Goal: Book appointment/travel/reservation

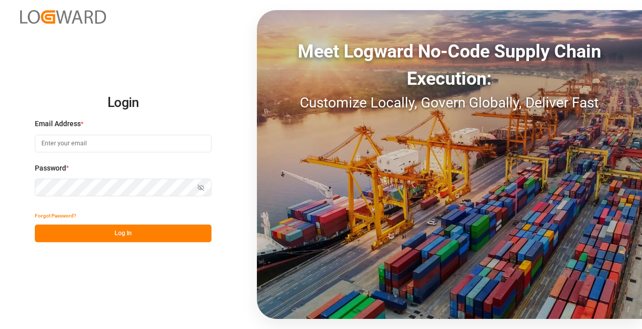
type input "[EMAIL_ADDRESS][DOMAIN_NAME][PERSON_NAME]"
click at [99, 237] on button "Log In" at bounding box center [123, 234] width 177 height 18
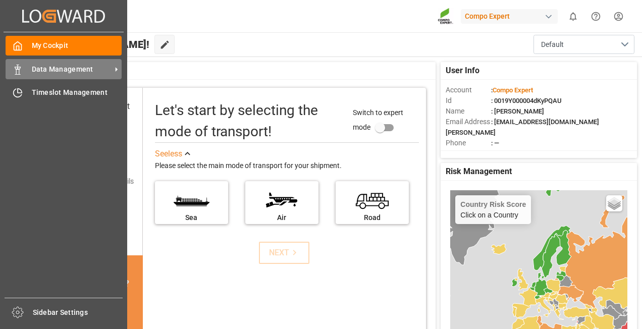
click at [72, 71] on span "Data Management" at bounding box center [72, 69] width 80 height 11
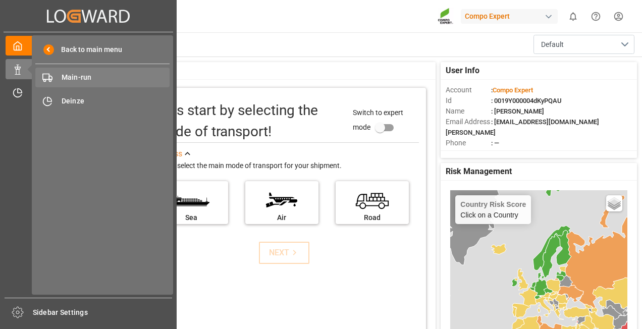
click at [106, 76] on span "Main-run" at bounding box center [116, 77] width 109 height 11
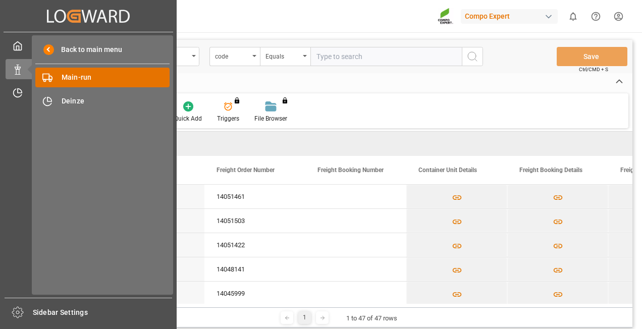
click at [105, 81] on span "Main-run" at bounding box center [116, 77] width 109 height 11
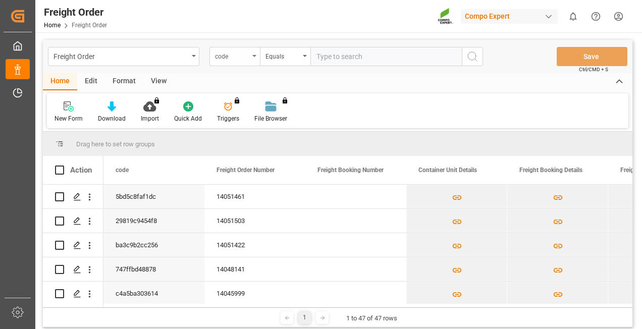
click at [241, 58] on div "code" at bounding box center [232, 55] width 34 height 12
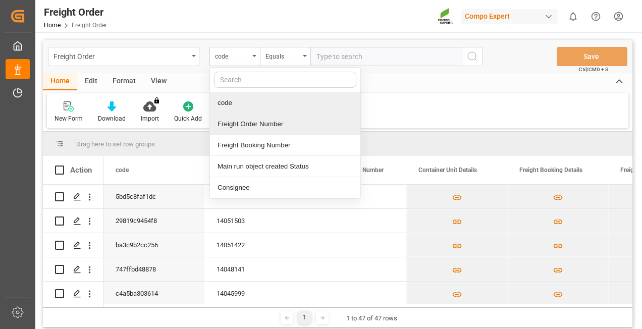
click at [240, 132] on div "Freight Order Number" at bounding box center [285, 124] width 150 height 21
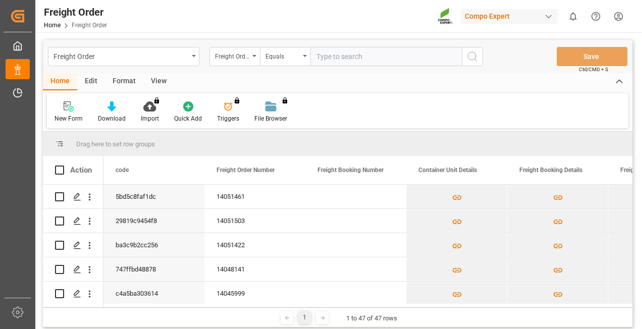
click at [370, 55] on input "text" at bounding box center [385, 56] width 151 height 19
paste input "14051422"
type input "14051422"
click at [477, 59] on icon "search button" at bounding box center [472, 56] width 12 height 12
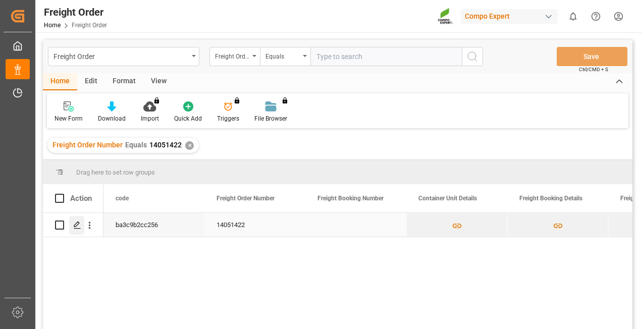
click at [75, 229] on div "Press SPACE to select this row." at bounding box center [76, 225] width 15 height 19
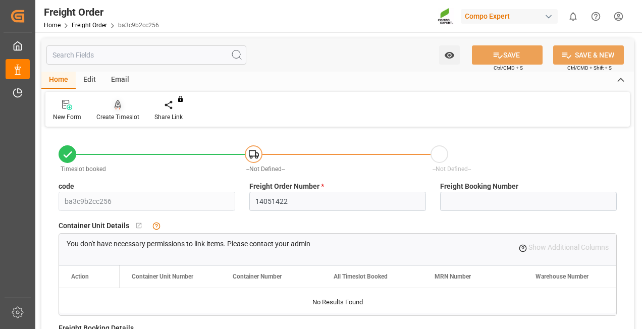
click at [112, 111] on div "Create Timeslot" at bounding box center [118, 110] width 58 height 22
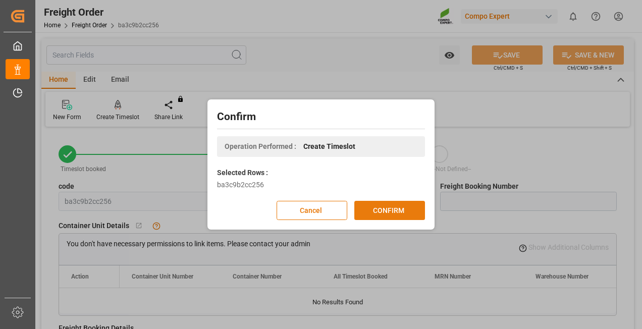
click at [392, 206] on button "CONFIRM" at bounding box center [389, 210] width 71 height 19
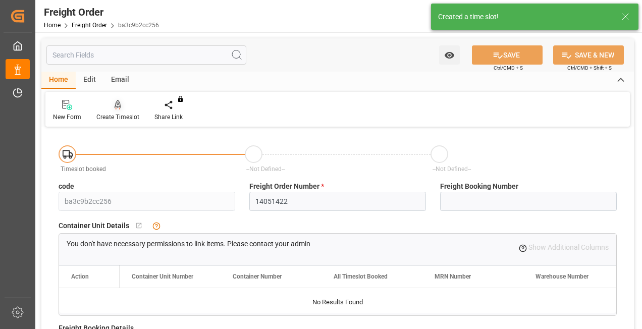
click at [106, 106] on div at bounding box center [117, 104] width 43 height 11
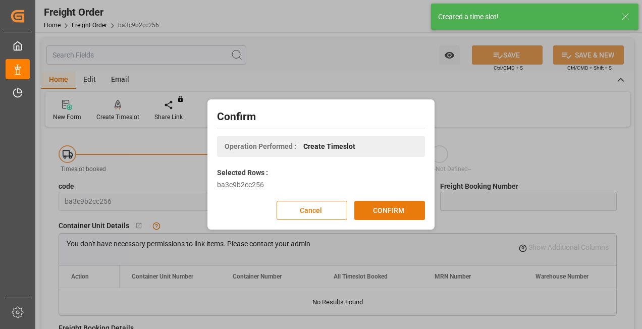
click at [383, 210] on button "CONFIRM" at bounding box center [389, 210] width 71 height 19
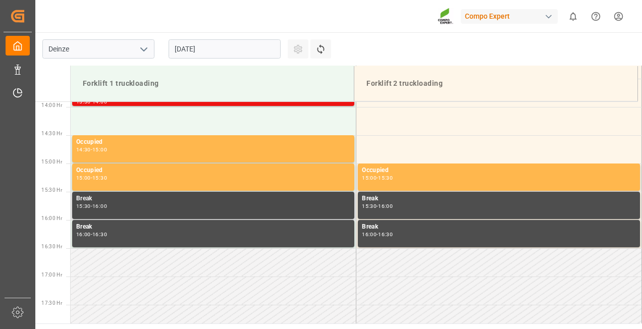
scroll to position [740, 0]
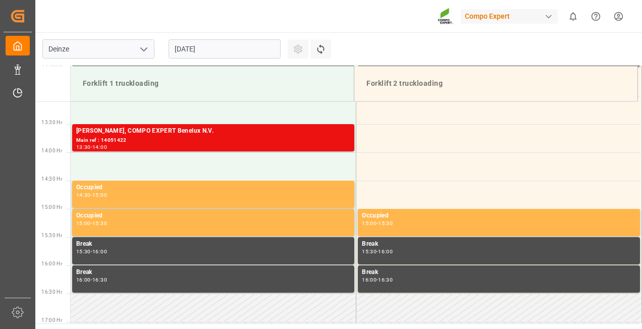
click at [234, 51] on input "27.08.2025" at bounding box center [225, 48] width 112 height 19
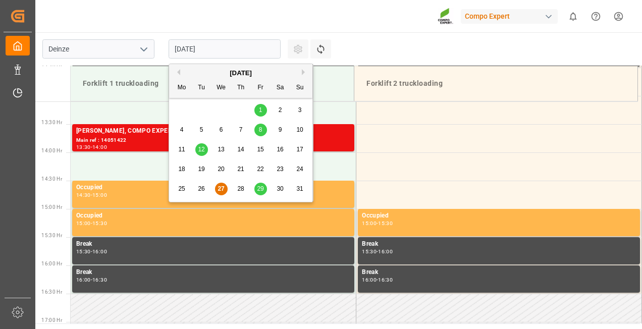
click at [243, 191] on span "28" at bounding box center [240, 188] width 7 height 7
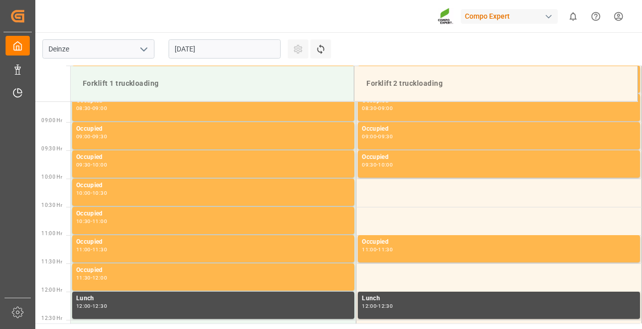
scroll to position [639, 0]
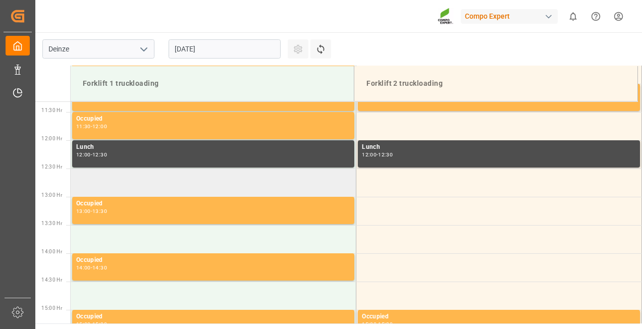
click at [119, 186] on td at bounding box center [214, 183] width 286 height 28
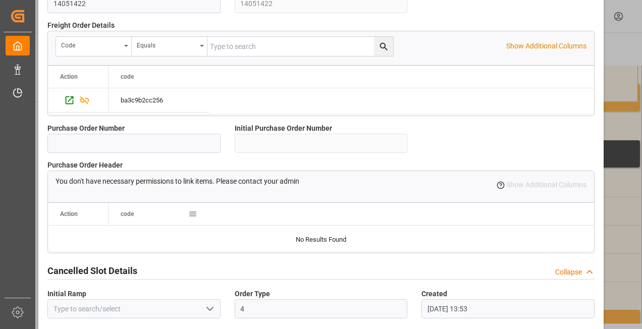
scroll to position [998, 0]
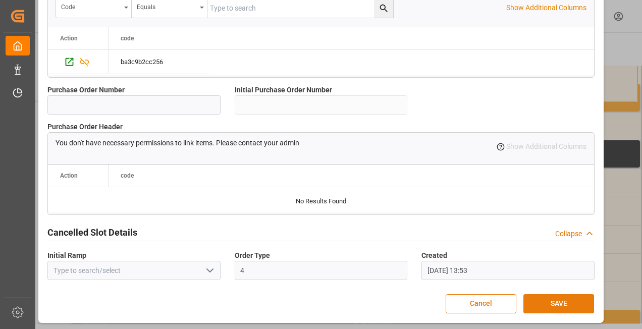
click at [561, 303] on button "SAVE" at bounding box center [559, 303] width 71 height 19
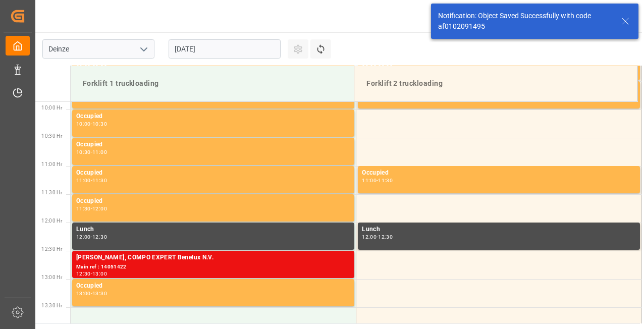
scroll to position [615, 0]
